Goal: Navigation & Orientation: Understand site structure

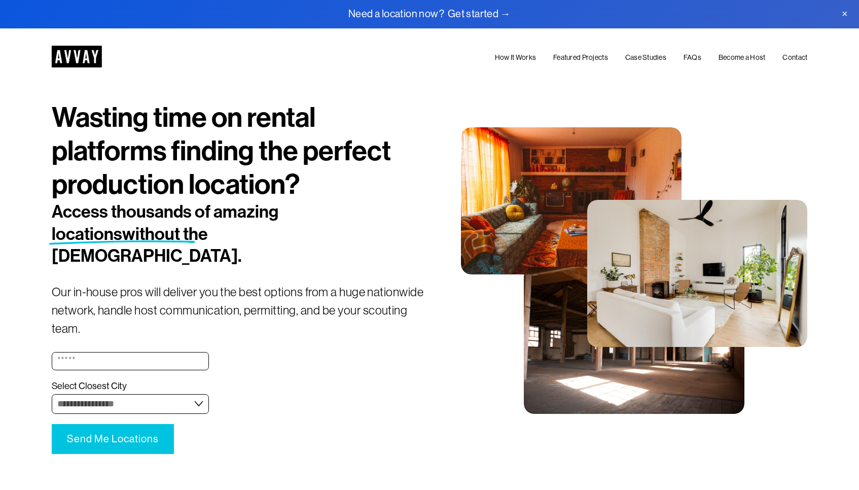
click at [522, 58] on link "How It Works" at bounding box center [515, 57] width 41 height 12
click at [570, 55] on link "Featured Projects" at bounding box center [580, 57] width 55 height 12
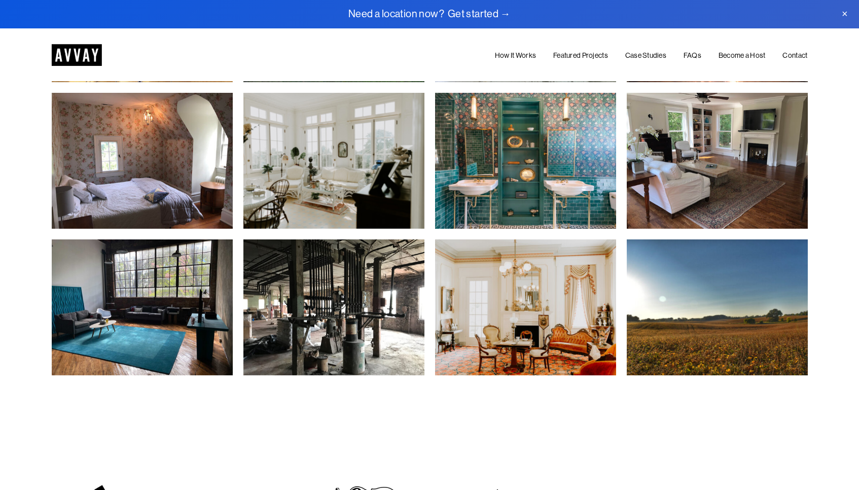
scroll to position [2013, 0]
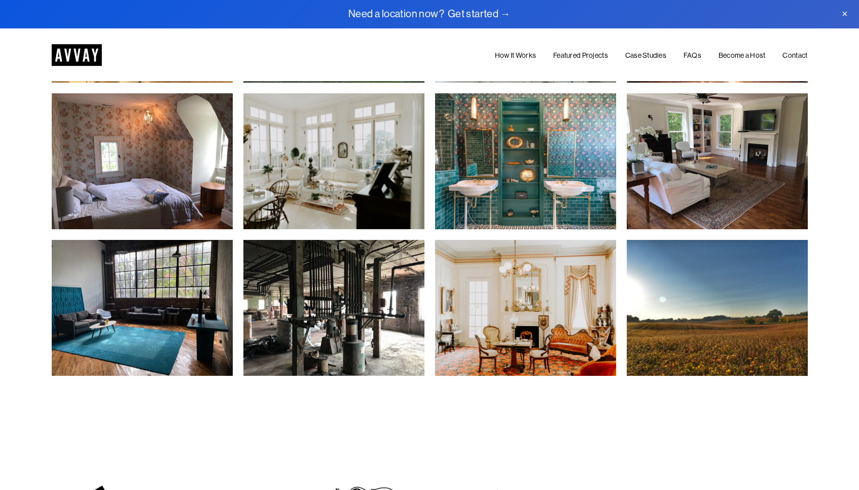
click at [728, 57] on link "Become a Host" at bounding box center [742, 56] width 47 height 12
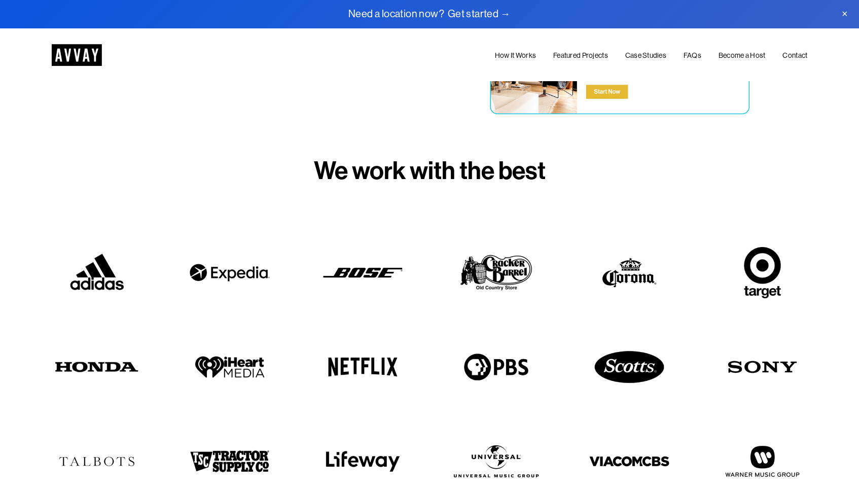
scroll to position [199, 0]
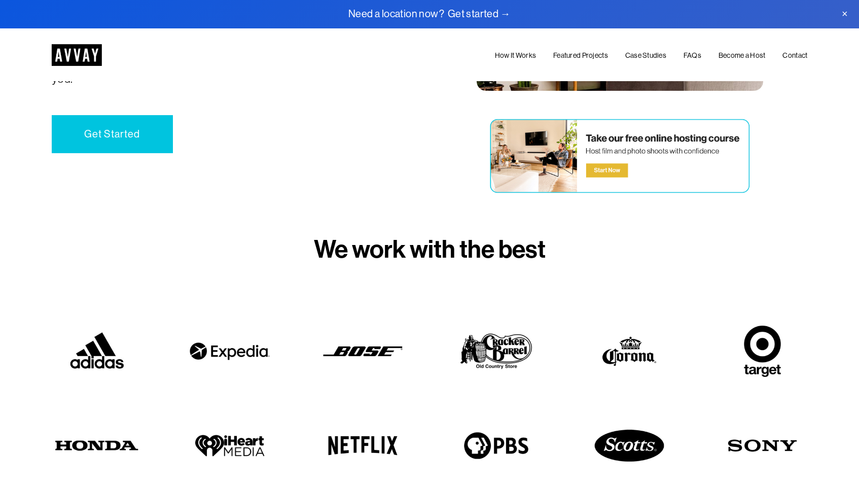
click at [109, 136] on link "Get Started" at bounding box center [112, 134] width 121 height 38
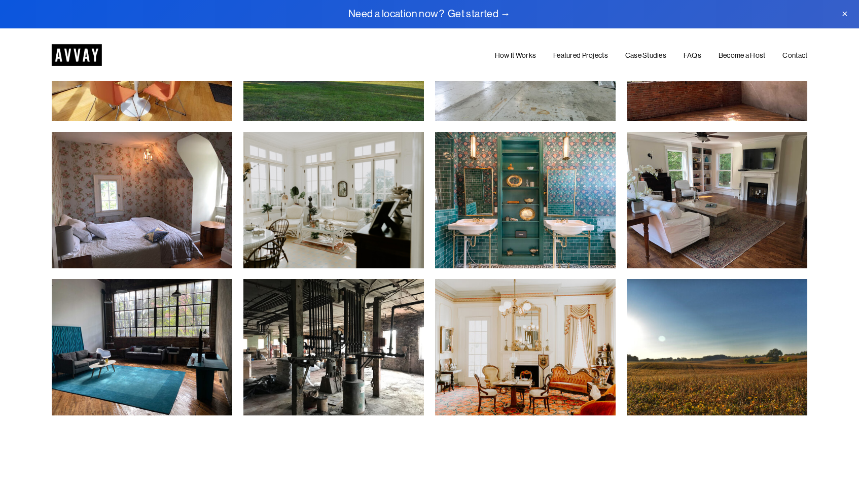
scroll to position [3662, 0]
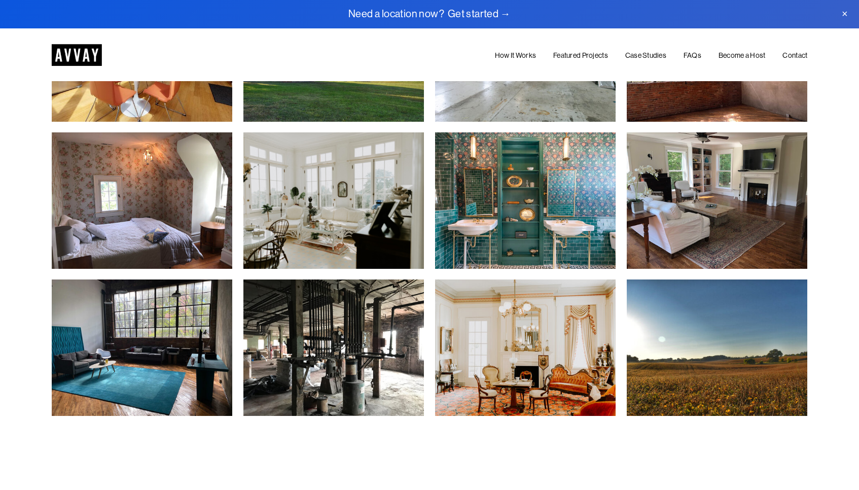
click at [795, 55] on link "Contact" at bounding box center [795, 56] width 25 height 12
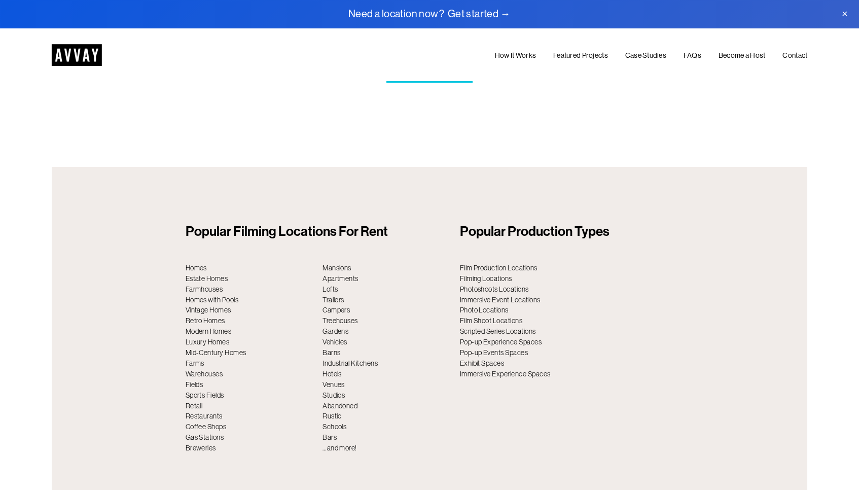
scroll to position [3783, 0]
